Goal: Task Accomplishment & Management: Manage account settings

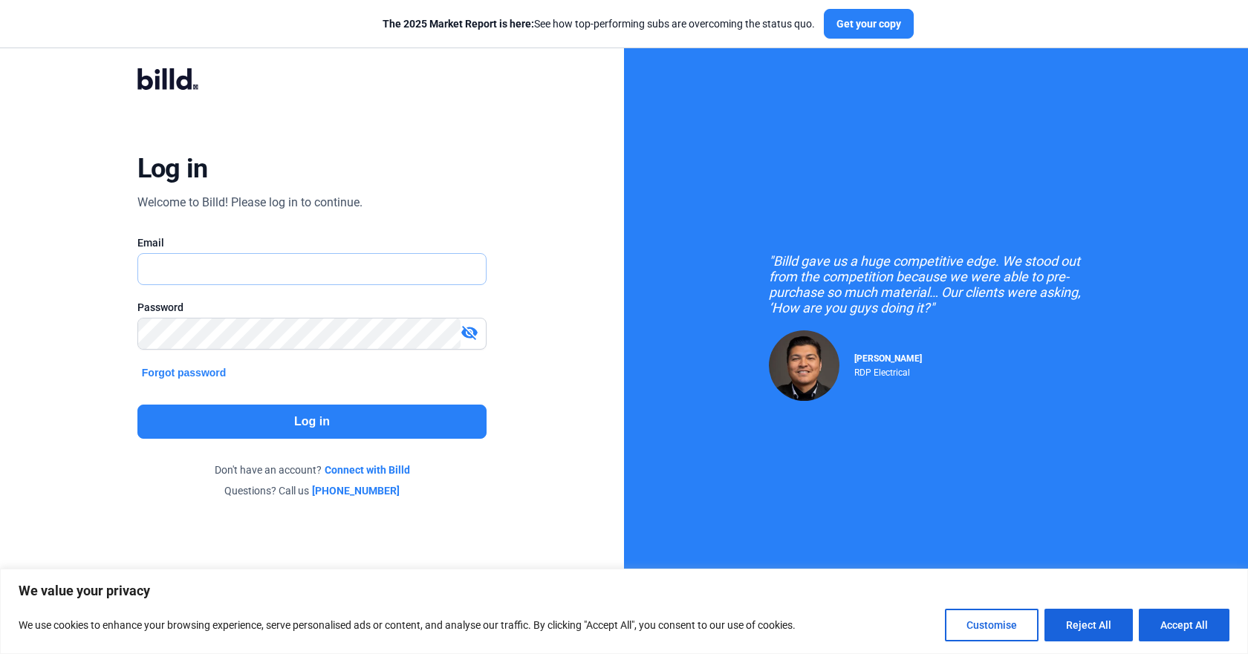
type input "[EMAIL_ADDRESS][DOMAIN_NAME]"
click at [285, 416] on button "Log in" at bounding box center [311, 422] width 349 height 34
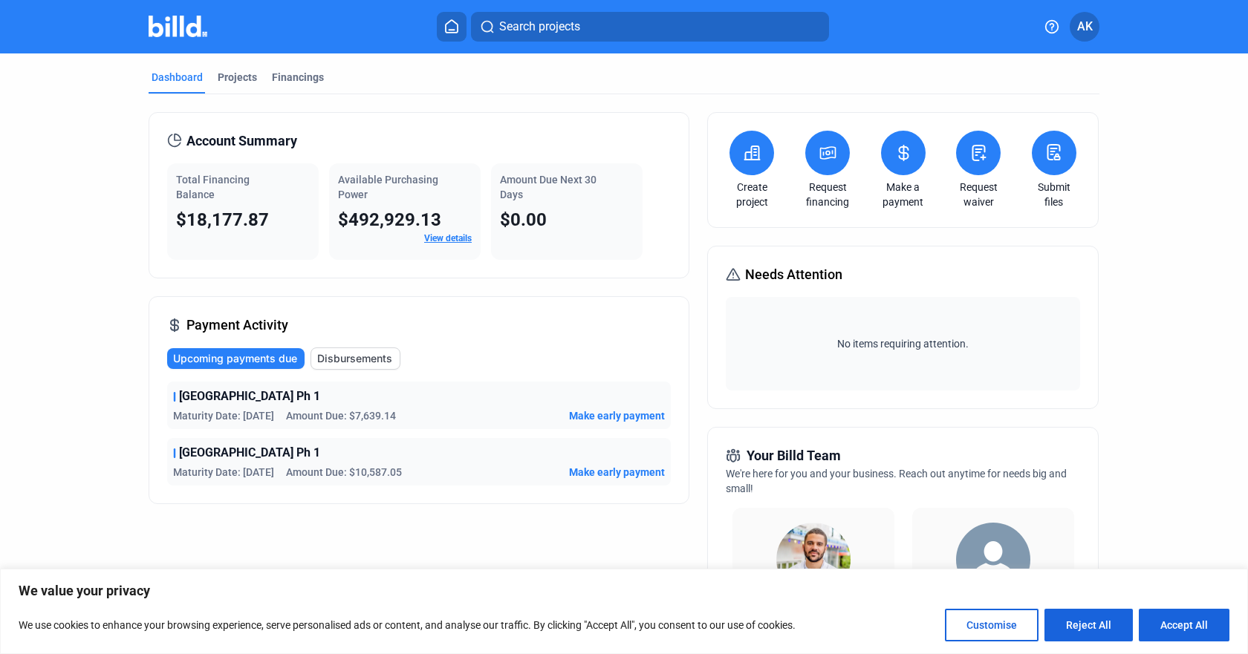
click at [584, 414] on span "Make early payment" at bounding box center [617, 415] width 96 height 15
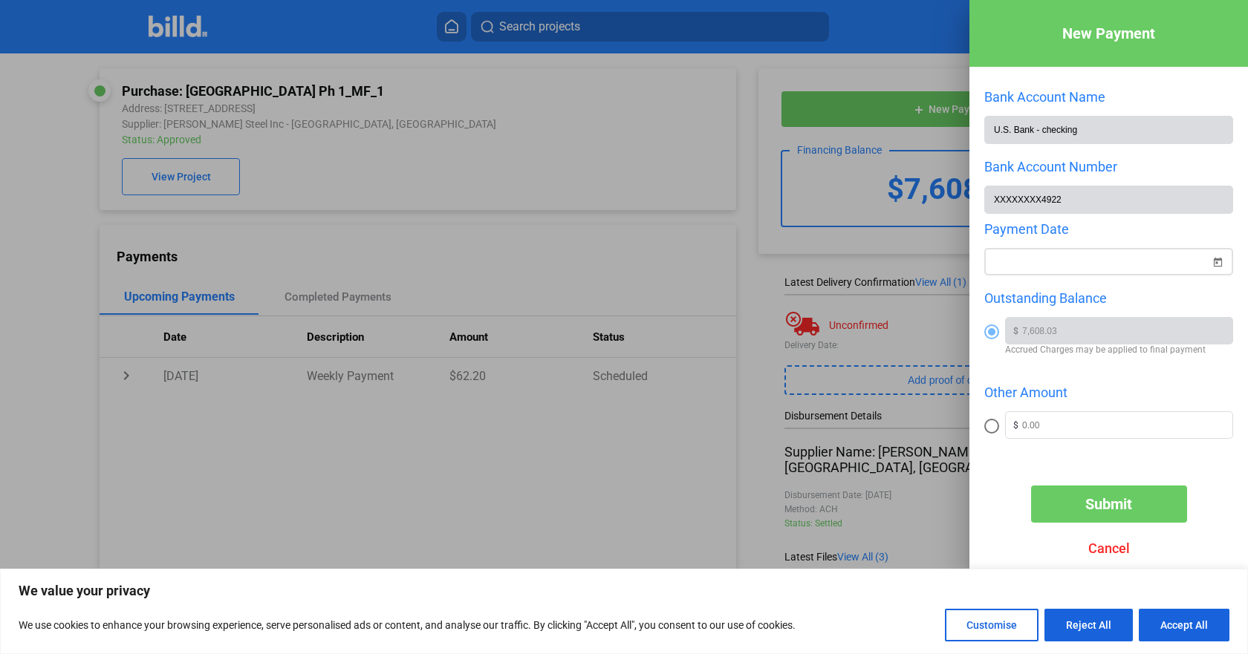
click at [1216, 261] on span "Open calendar" at bounding box center [1217, 253] width 36 height 36
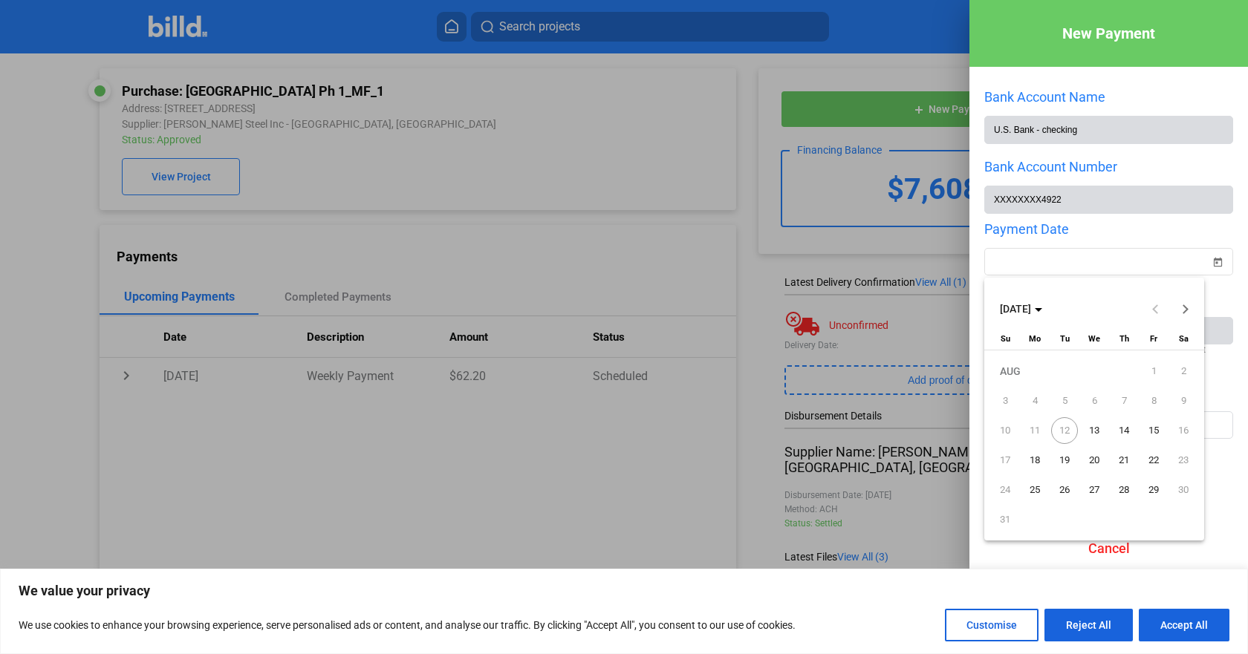
click at [1066, 429] on span "12" at bounding box center [1064, 430] width 27 height 27
click at [1093, 428] on span "13" at bounding box center [1093, 430] width 27 height 27
type input "[DATE]"
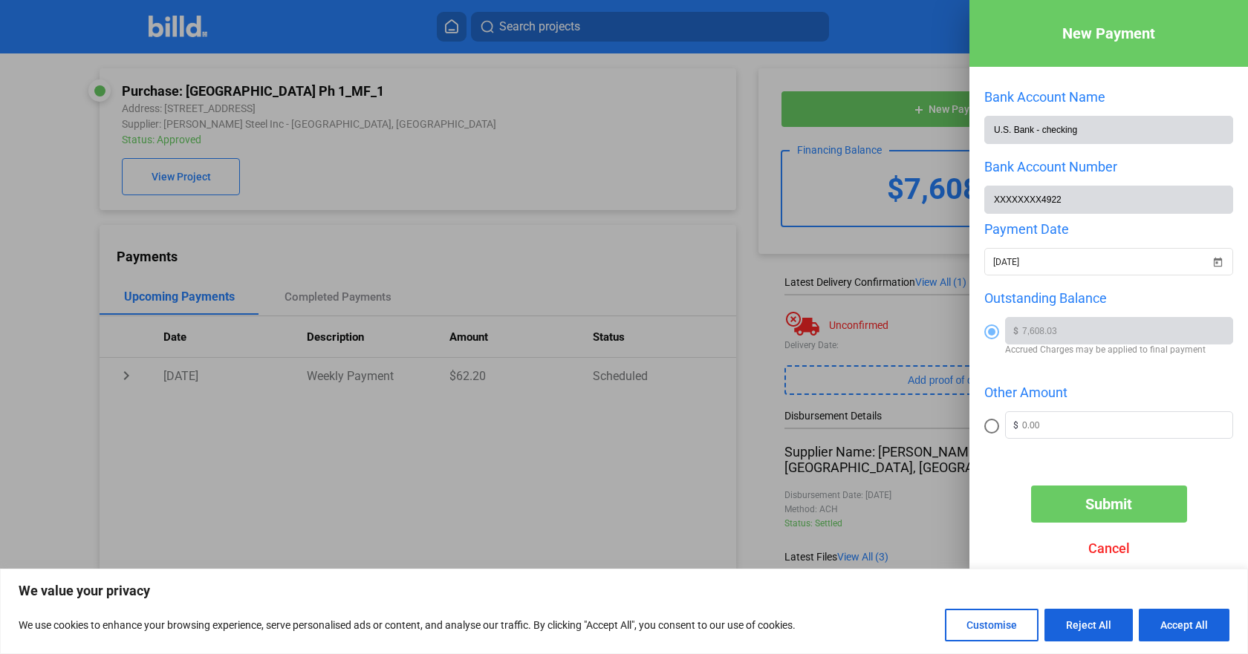
click at [1102, 512] on span "Submit" at bounding box center [1108, 504] width 47 height 18
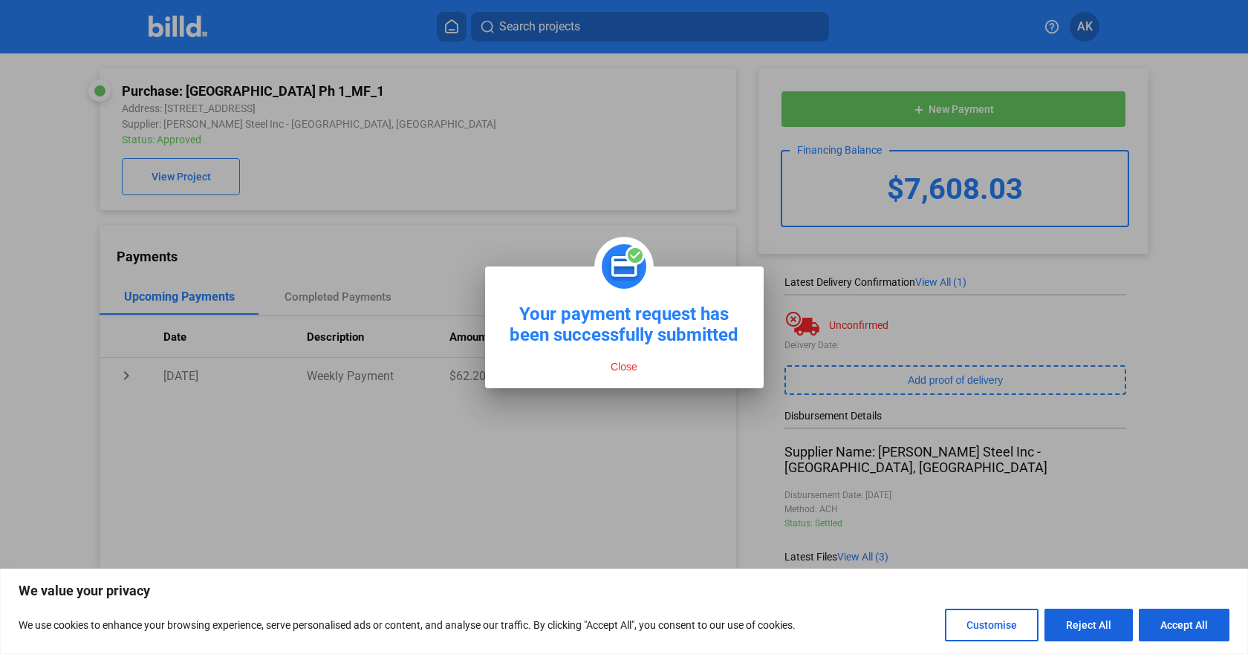
click at [617, 368] on button "Close" at bounding box center [624, 366] width 36 height 13
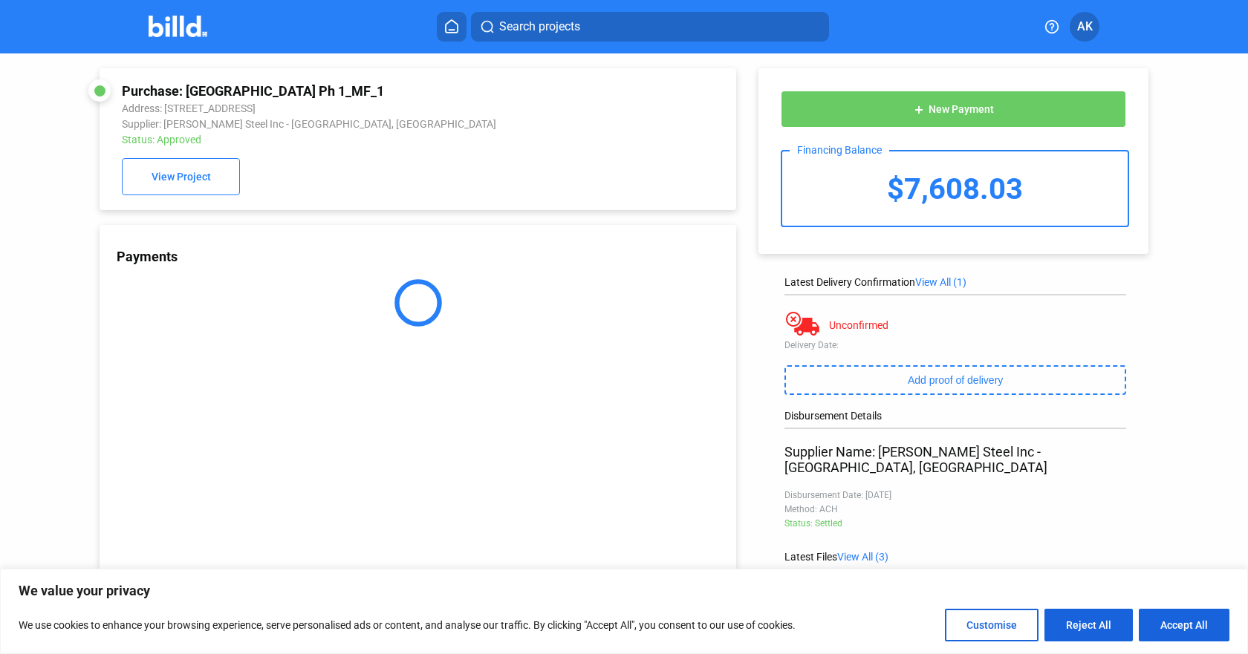
click at [1184, 626] on button "Accept All" at bounding box center [1183, 625] width 91 height 33
checkbox input "true"
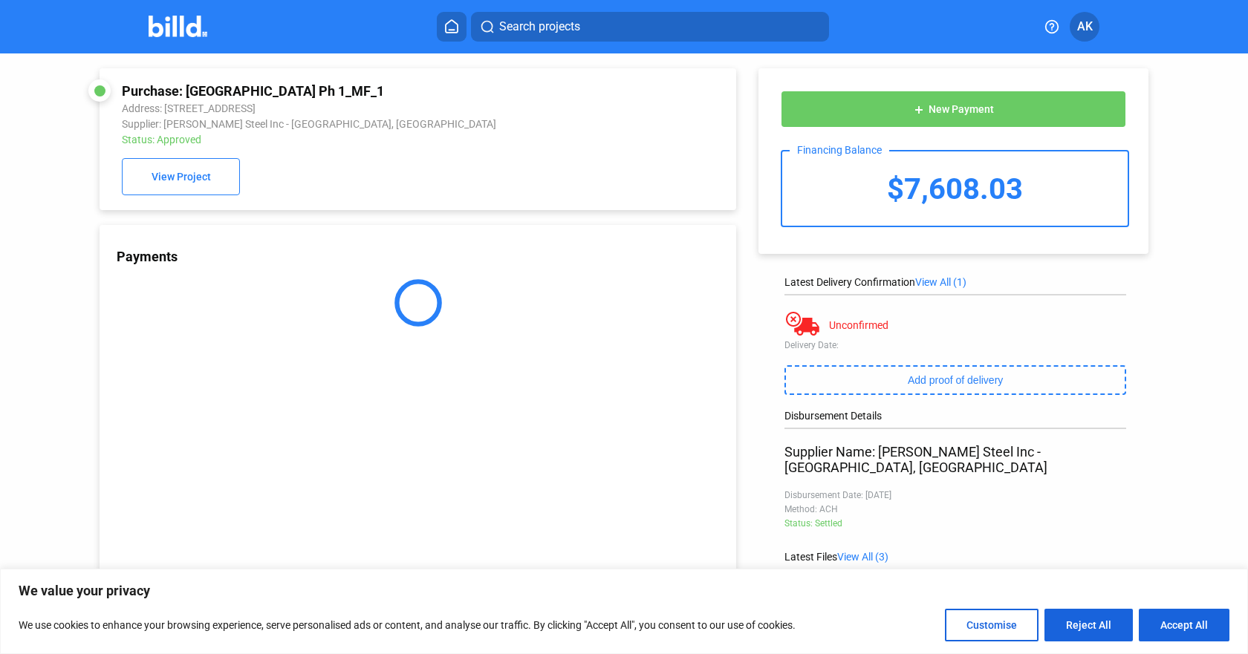
checkbox input "true"
